Goal: Navigation & Orientation: Find specific page/section

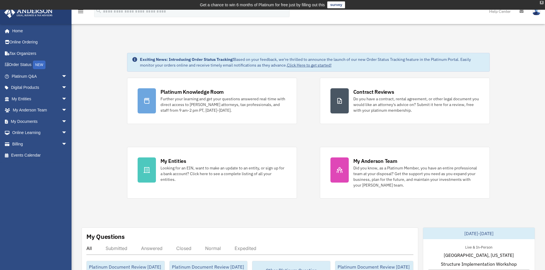
click at [540, 2] on div "X" at bounding box center [541, 2] width 4 height 3
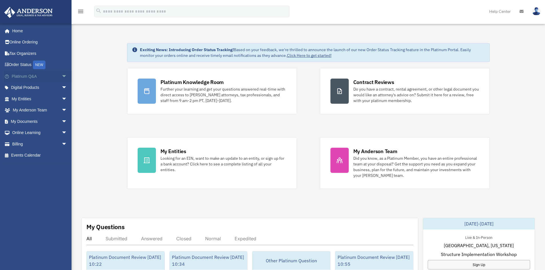
click at [61, 74] on span "arrow_drop_down" at bounding box center [66, 77] width 11 height 12
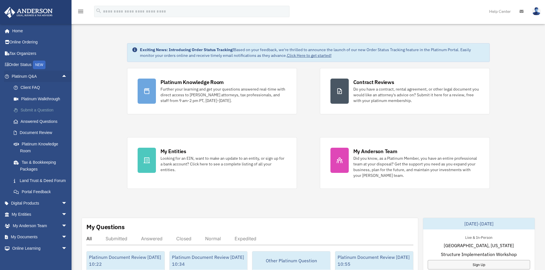
click at [33, 109] on link "Submit a Question" at bounding box center [42, 110] width 68 height 11
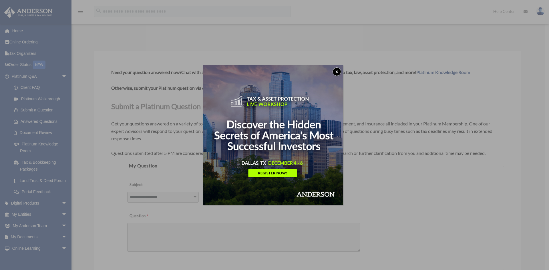
click at [336, 69] on button "x" at bounding box center [336, 71] width 9 height 9
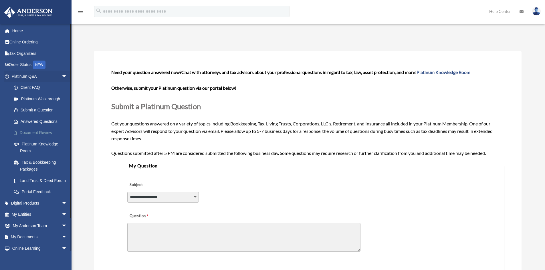
click at [32, 132] on link "Document Review" at bounding box center [42, 132] width 68 height 11
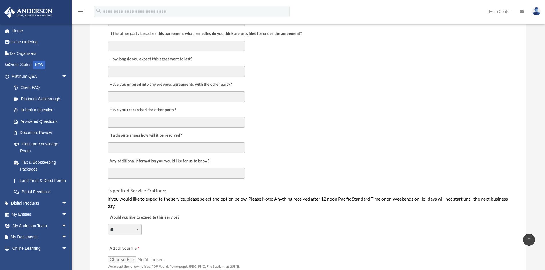
scroll to position [114, 0]
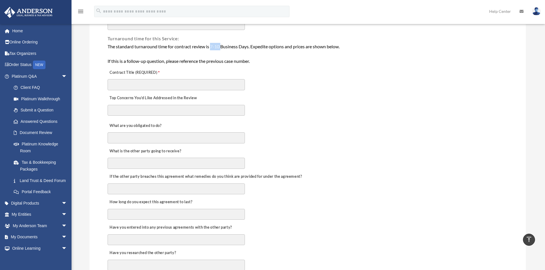
drag, startPoint x: 211, startPoint y: 45, endPoint x: 223, endPoint y: 47, distance: 12.2
click at [223, 47] on div "The standard turnaround time for contract review is 7-10 Business Days. Expedit…" at bounding box center [307, 54] width 400 height 22
click at [61, 75] on span "arrow_drop_down" at bounding box center [66, 77] width 11 height 12
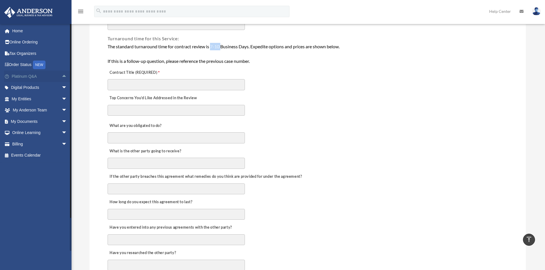
click at [44, 74] on link "Platinum Q&A arrow_drop_up" at bounding box center [40, 76] width 72 height 11
click at [53, 75] on link "Platinum Q&A arrow_drop_up" at bounding box center [40, 76] width 72 height 11
click at [61, 75] on span "arrow_drop_up" at bounding box center [66, 77] width 11 height 12
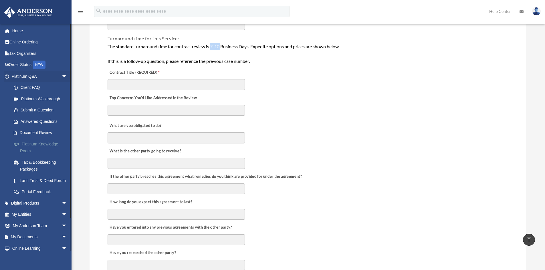
click at [32, 150] on link "Platinum Knowledge Room" at bounding box center [42, 147] width 68 height 18
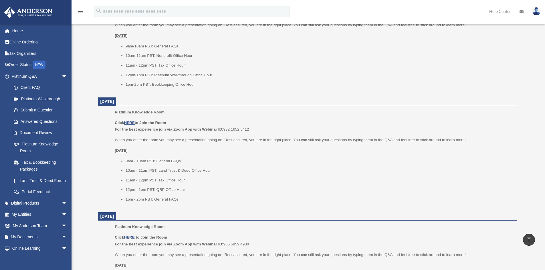
scroll to position [172, 0]
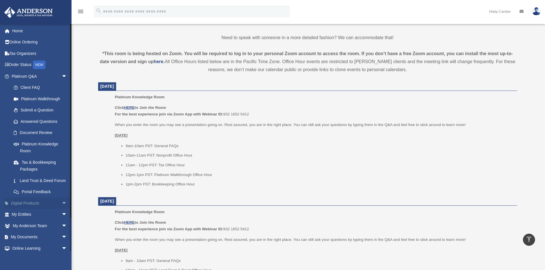
click at [61, 207] on span "arrow_drop_down" at bounding box center [66, 204] width 11 height 12
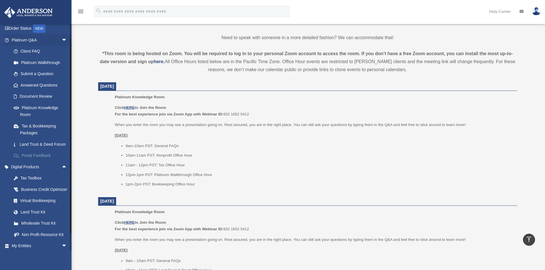
scroll to position [57, 0]
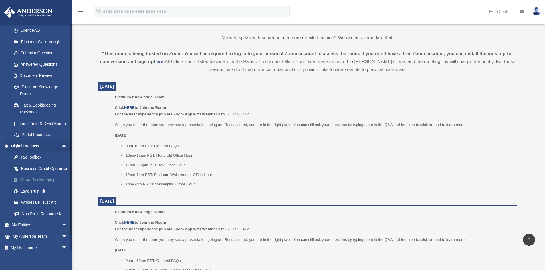
click at [31, 184] on div "Virtual Bookkeeping" at bounding box center [44, 179] width 49 height 7
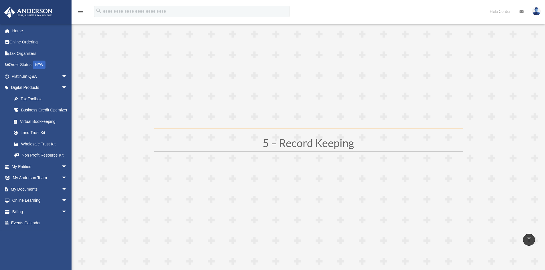
scroll to position [725, 0]
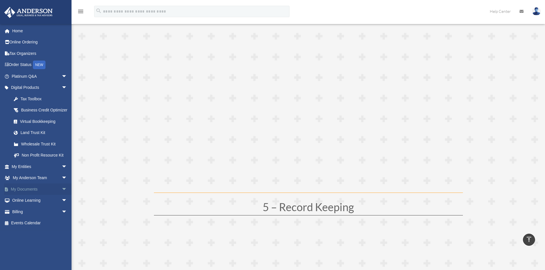
click at [61, 195] on span "arrow_drop_down" at bounding box center [66, 190] width 11 height 12
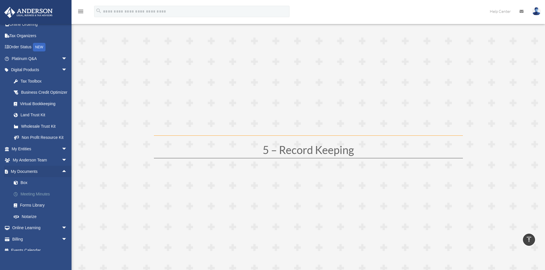
scroll to position [31, 0]
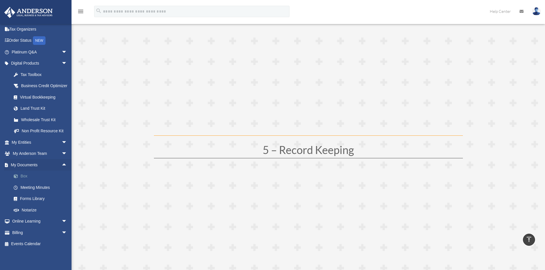
click at [20, 175] on span at bounding box center [19, 176] width 4 height 4
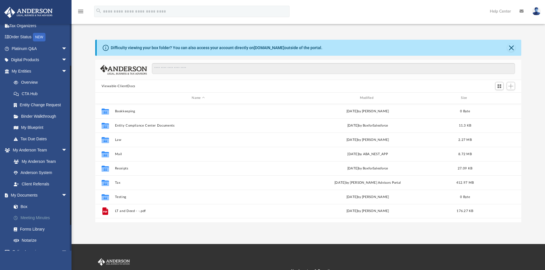
scroll to position [57, 0]
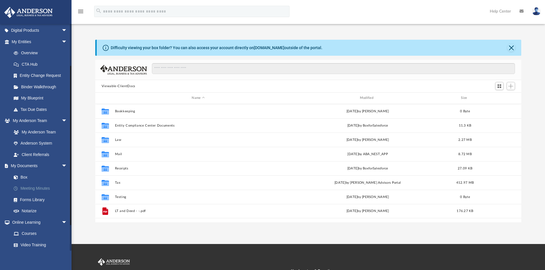
click at [37, 188] on link "Meeting Minutes" at bounding box center [42, 188] width 68 height 11
